Goal: Task Accomplishment & Management: Use online tool/utility

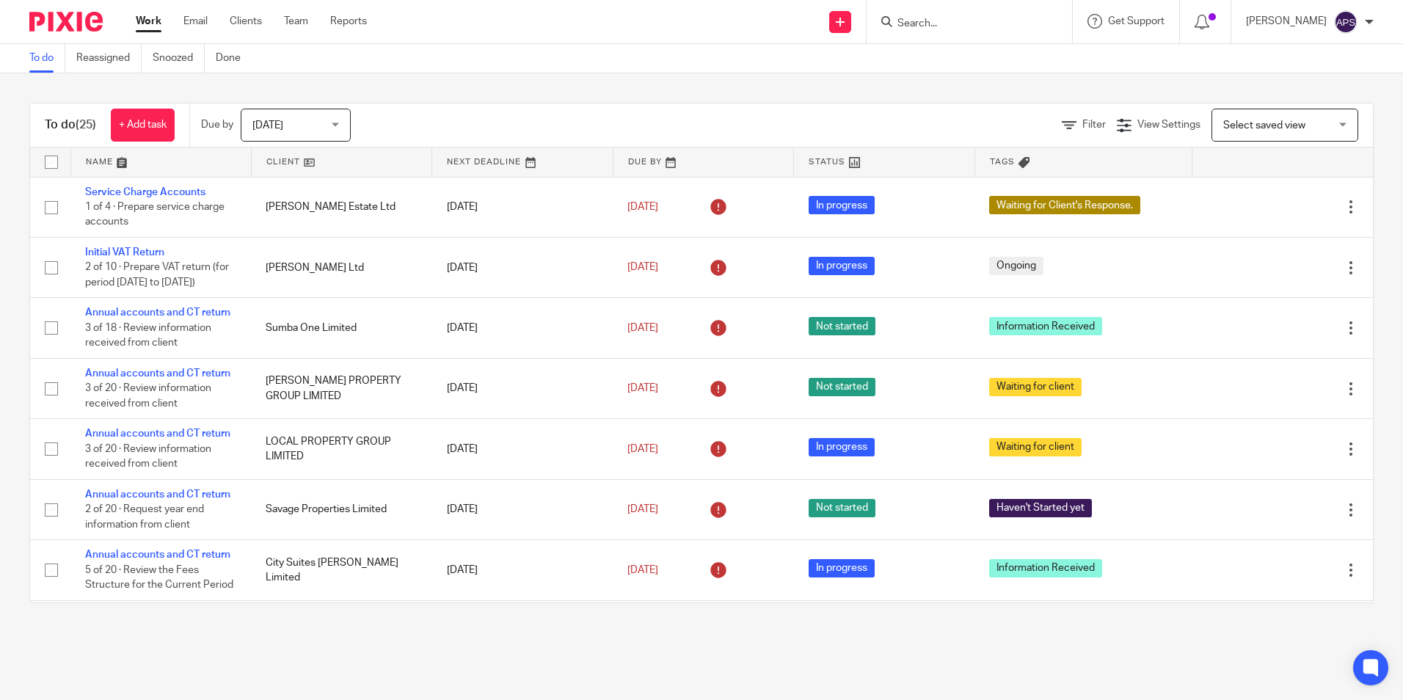
click at [66, 32] on div at bounding box center [60, 21] width 121 height 43
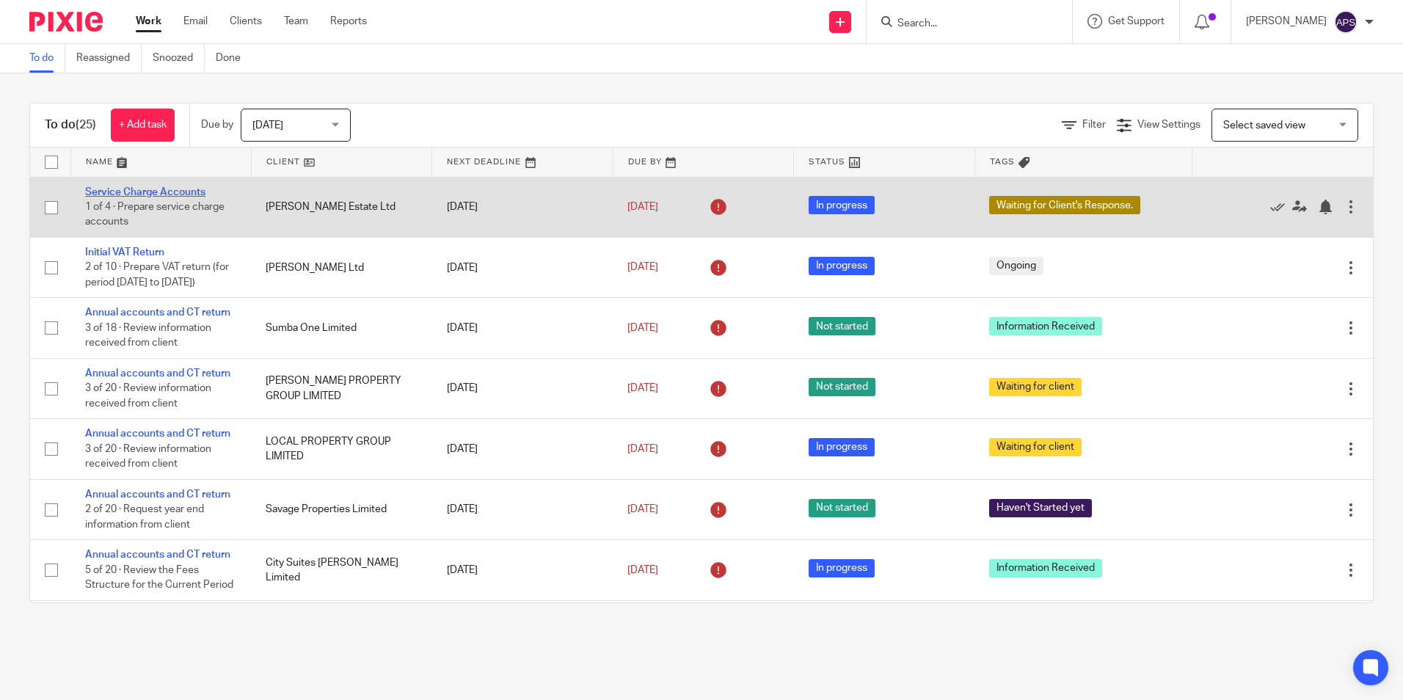
click at [185, 194] on link "Service Charge Accounts" at bounding box center [145, 192] width 120 height 10
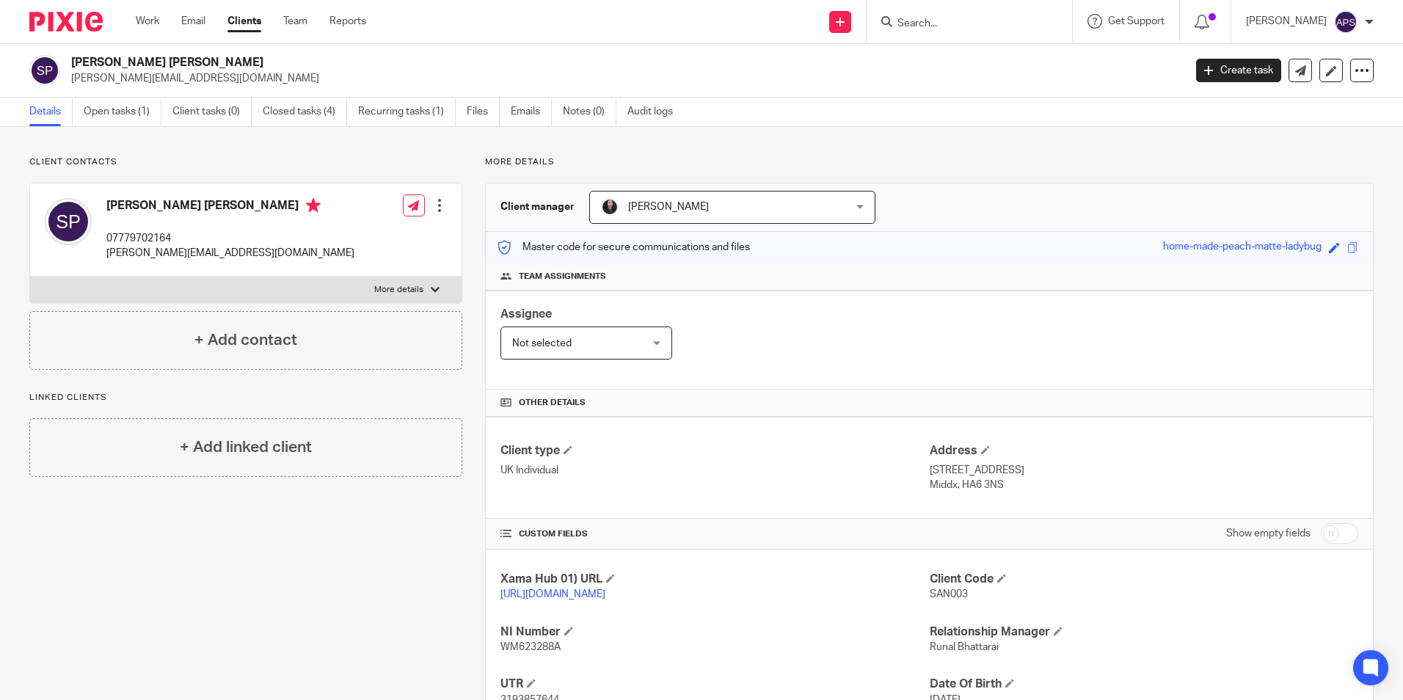
click at [965, 23] on input "Search" at bounding box center [962, 24] width 132 height 13
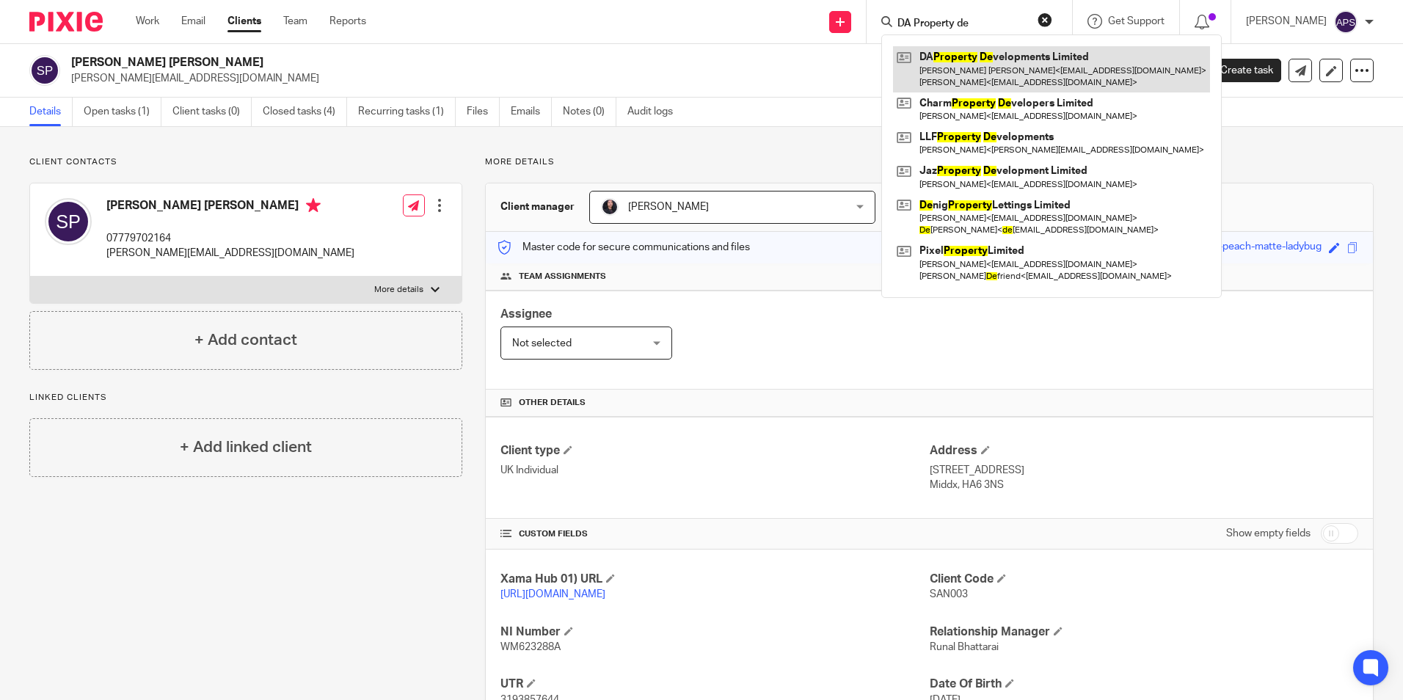
type input "DA Property de"
click at [946, 65] on link at bounding box center [1051, 69] width 317 height 46
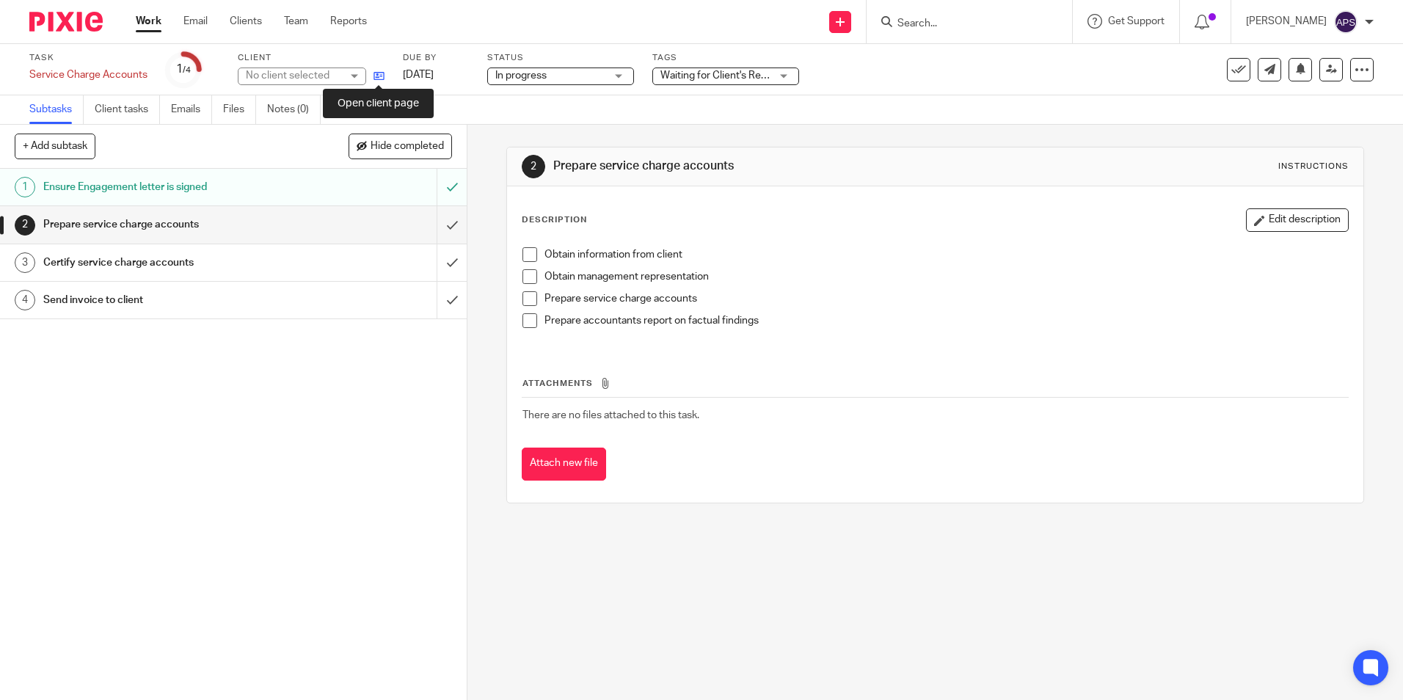
click at [376, 76] on icon at bounding box center [379, 75] width 11 height 11
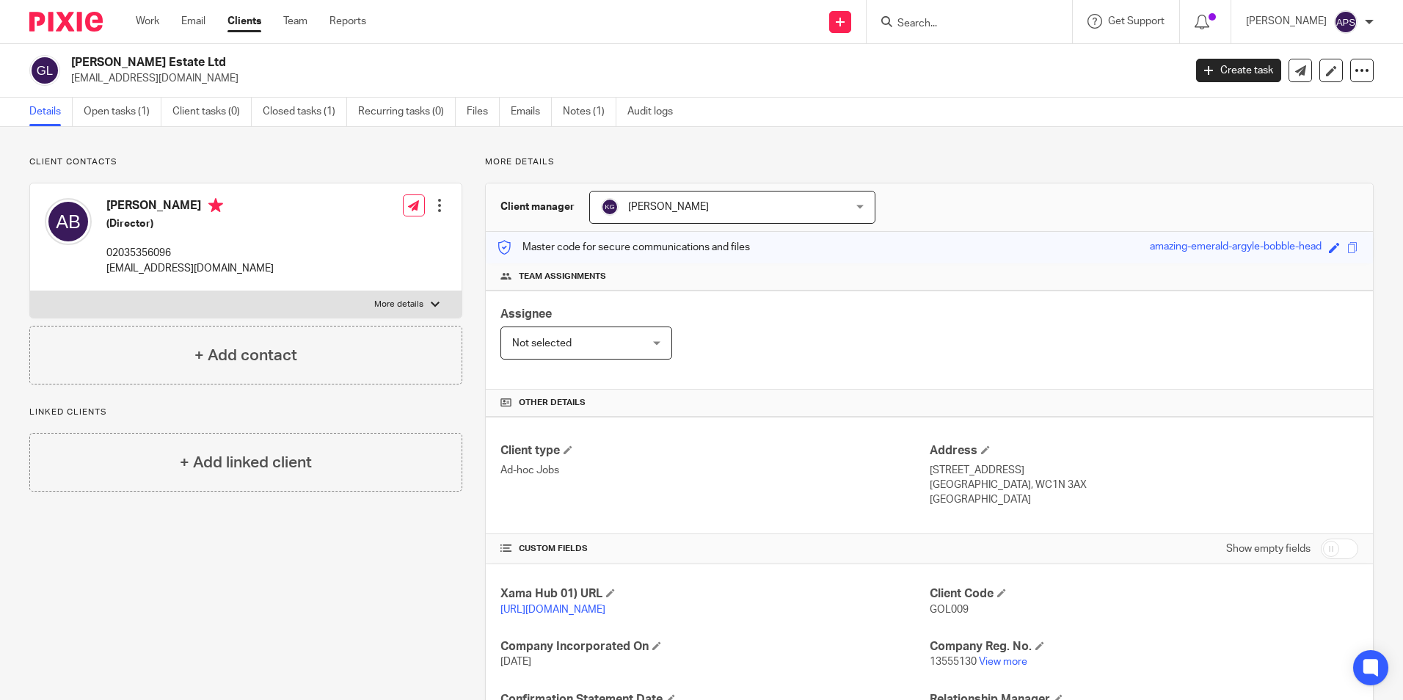
click at [981, 84] on p "[EMAIL_ADDRESS][DOMAIN_NAME]" at bounding box center [622, 78] width 1103 height 15
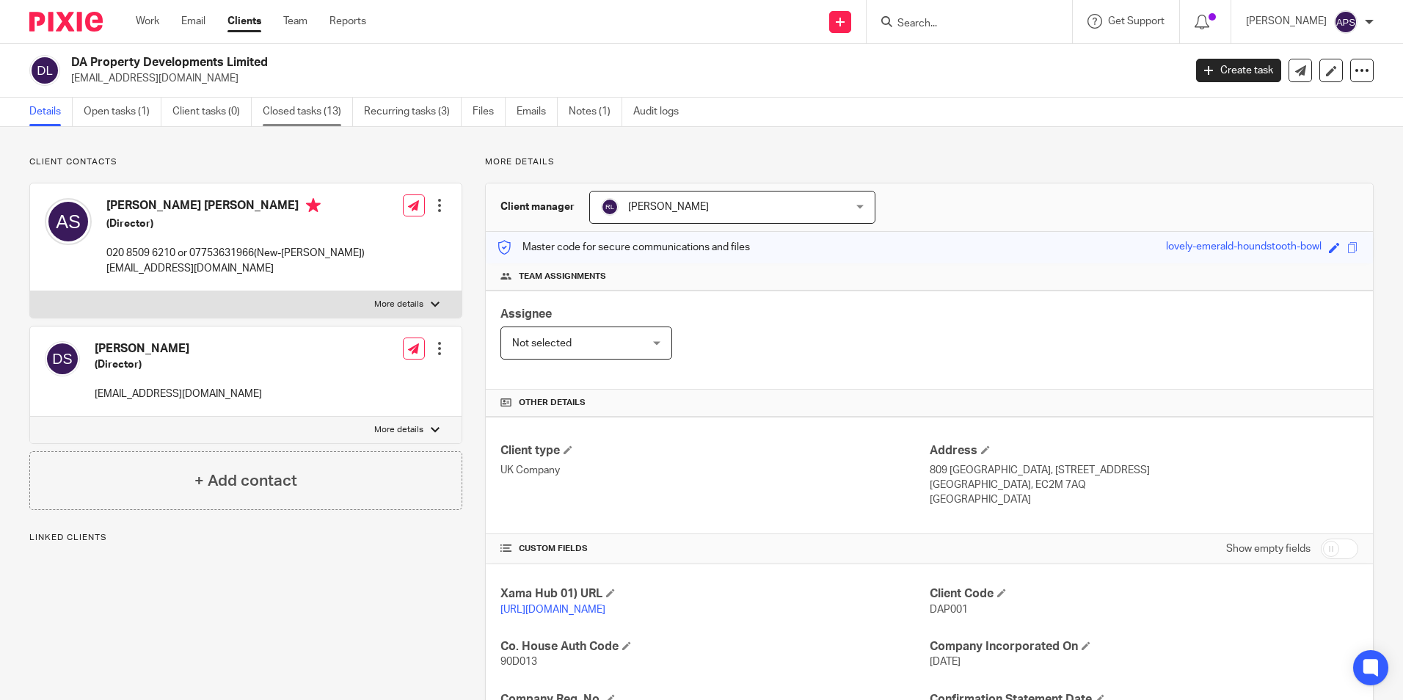
click at [291, 111] on link "Closed tasks (13)" at bounding box center [308, 112] width 90 height 29
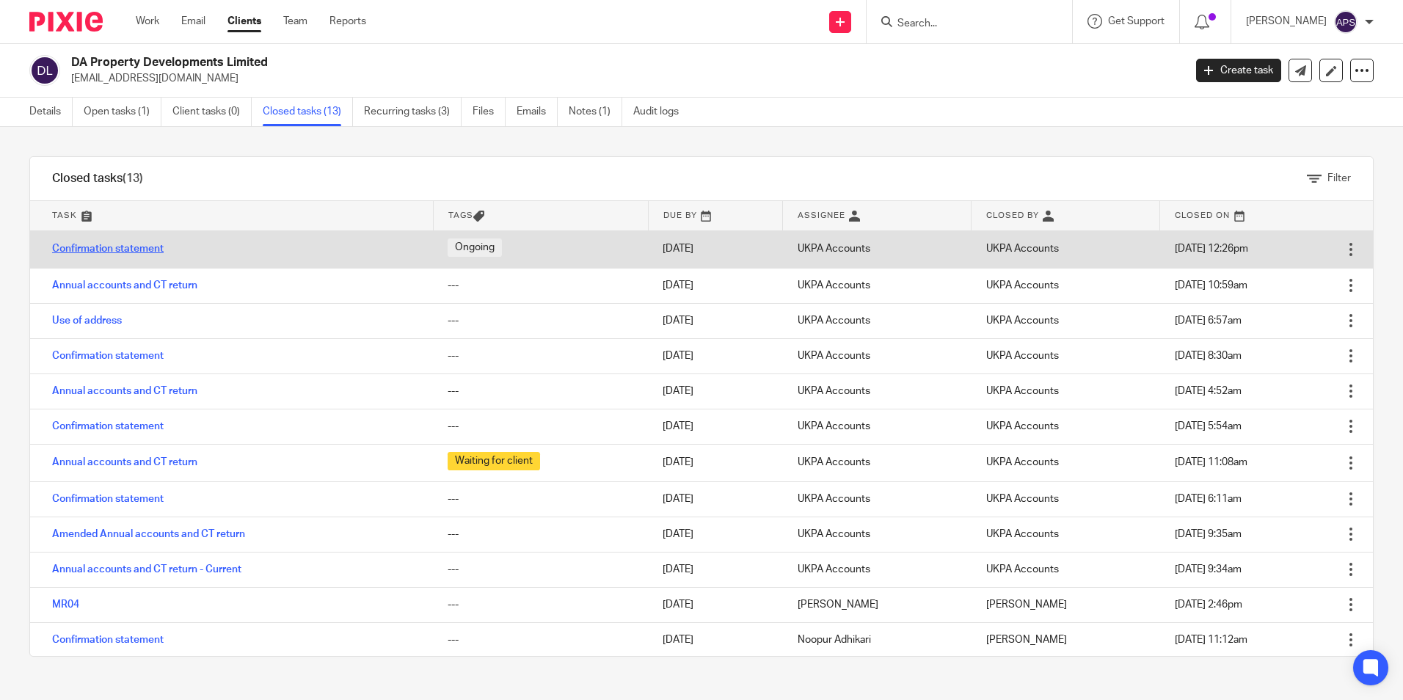
click at [124, 249] on link "Confirmation statement" at bounding box center [108, 249] width 112 height 10
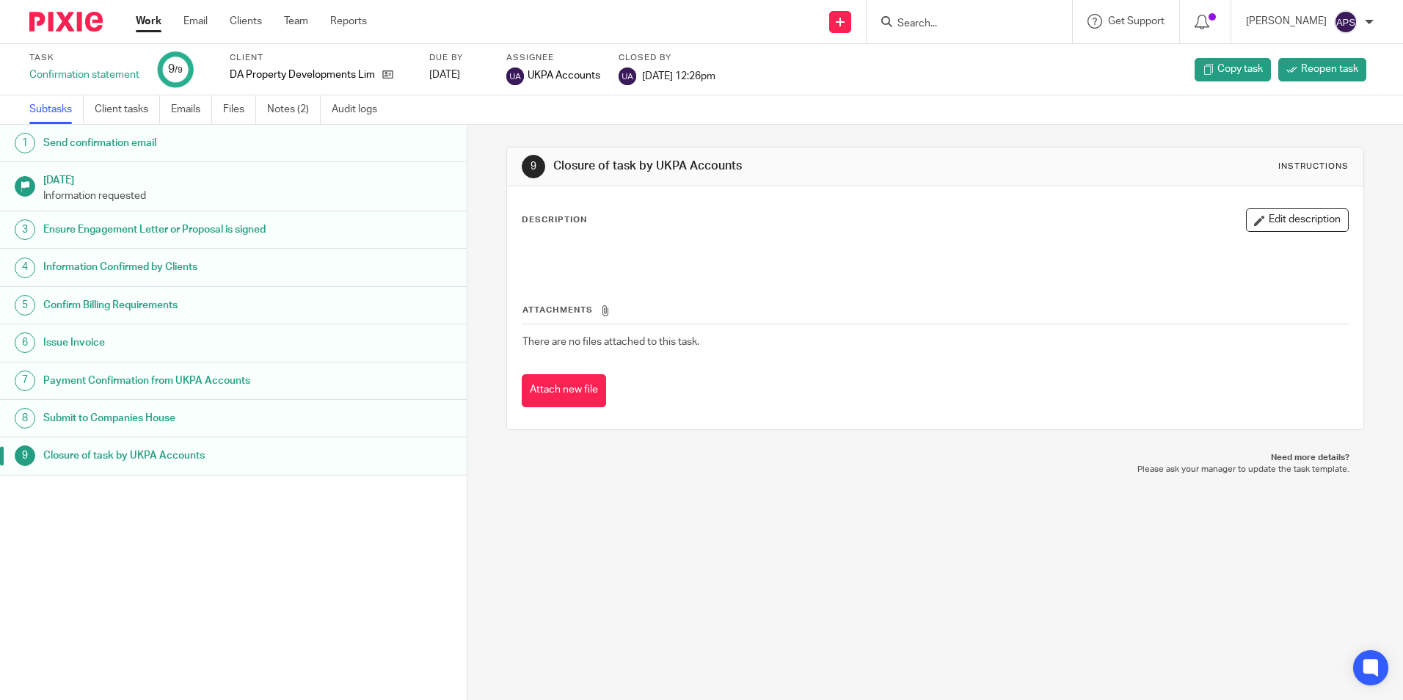
drag, startPoint x: 647, startPoint y: 553, endPoint x: 759, endPoint y: 548, distance: 112.4
click at [648, 553] on div "9 Closure of task by UKPA Accounts Instructions Description Edit description At…" at bounding box center [936, 412] width 936 height 575
